Goal: Task Accomplishment & Management: Use online tool/utility

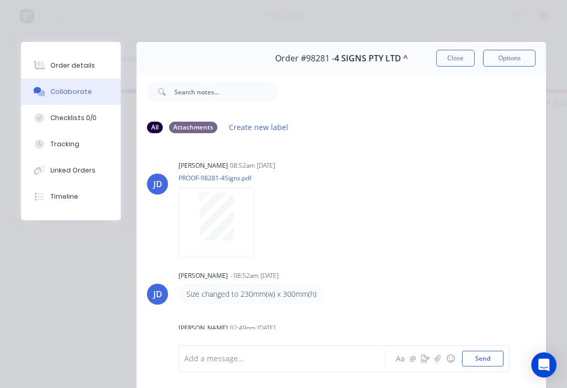
scroll to position [-108, -108]
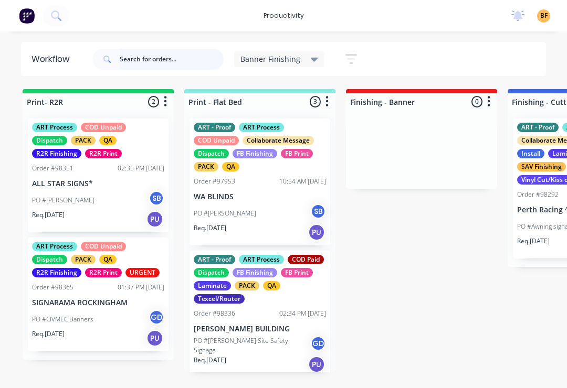
click at [177, 66] on input "text" at bounding box center [172, 59] width 104 height 21
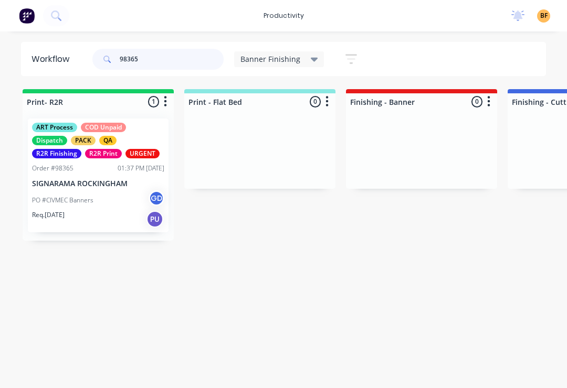
type input "98365"
click at [106, 209] on div "PO #CIVMEC Banners GD" at bounding box center [98, 200] width 132 height 20
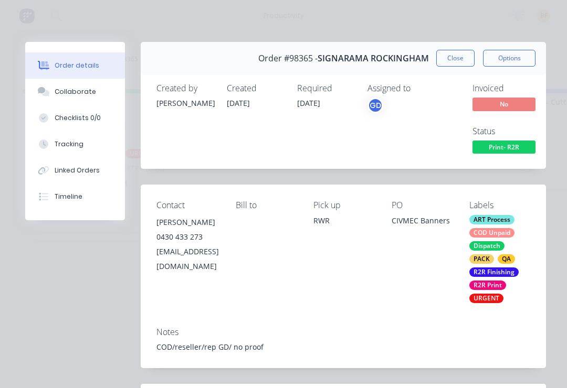
click at [78, 146] on div "Tracking" at bounding box center [69, 144] width 29 height 9
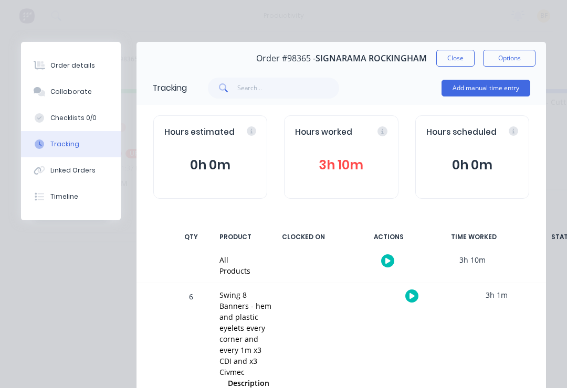
click at [407, 304] on div at bounding box center [411, 296] width 79 height 26
click at [412, 299] on button "button" at bounding box center [411, 296] width 13 height 13
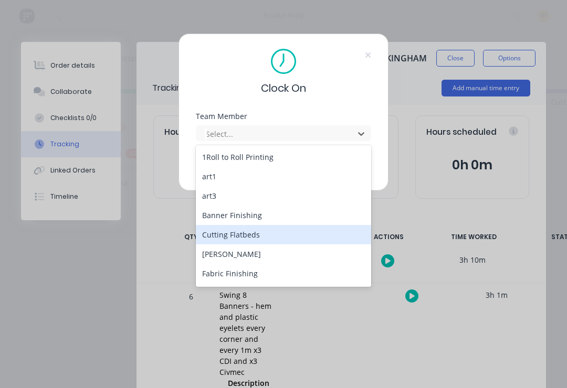
click at [241, 227] on div "Cutting Flatbeds" at bounding box center [283, 234] width 175 height 19
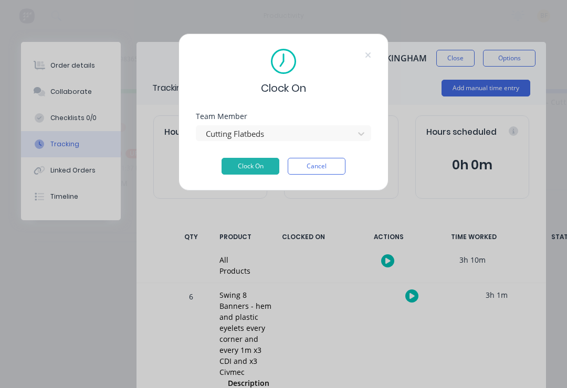
click at [360, 139] on icon at bounding box center [361, 134] width 10 height 10
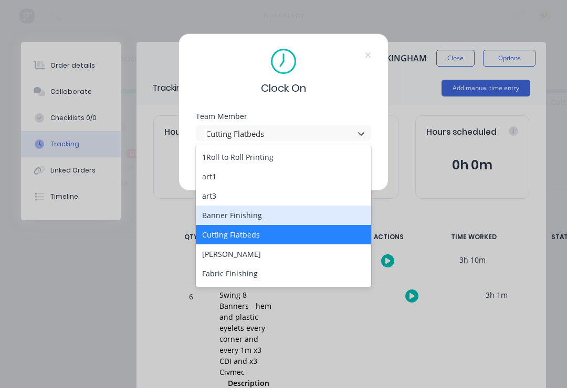
click at [259, 214] on div "Banner Finishing" at bounding box center [283, 215] width 175 height 19
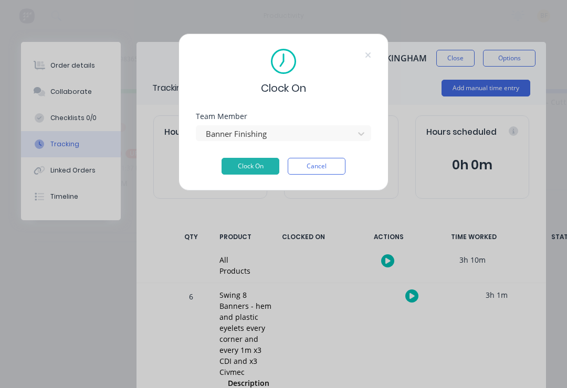
click at [266, 166] on button "Clock On" at bounding box center [250, 166] width 58 height 17
